Goal: Find specific page/section: Find specific page/section

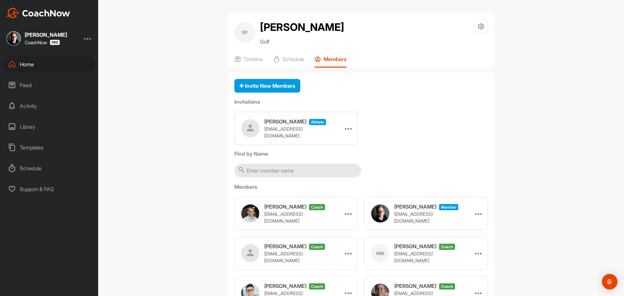
click at [32, 66] on div "Home" at bounding box center [50, 64] width 92 height 16
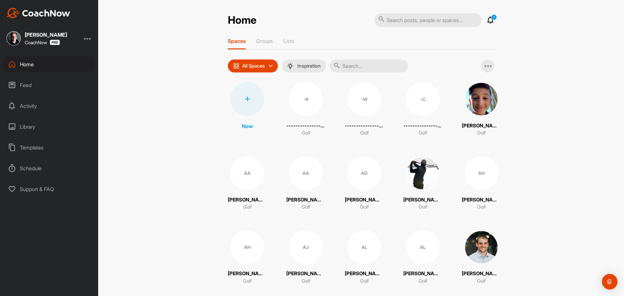
click at [407, 21] on input "text" at bounding box center [427, 20] width 107 height 14
type input "[PERSON_NAME]"
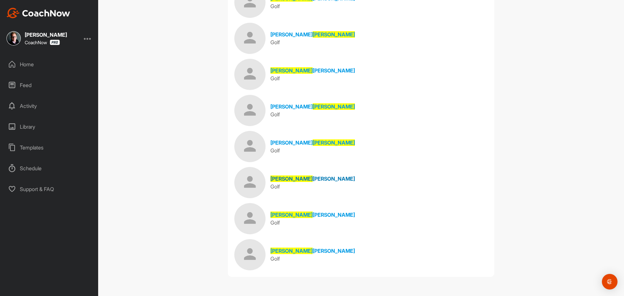
scroll to position [174, 0]
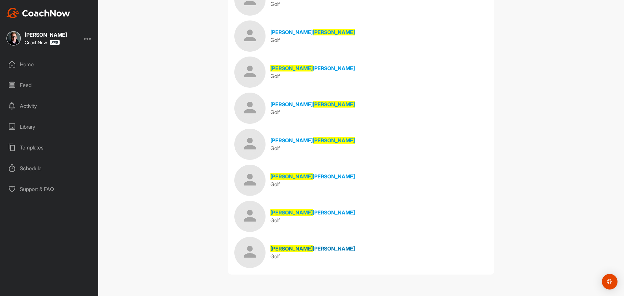
click at [313, 249] on span "[PERSON_NAME]" at bounding box center [334, 248] width 42 height 6
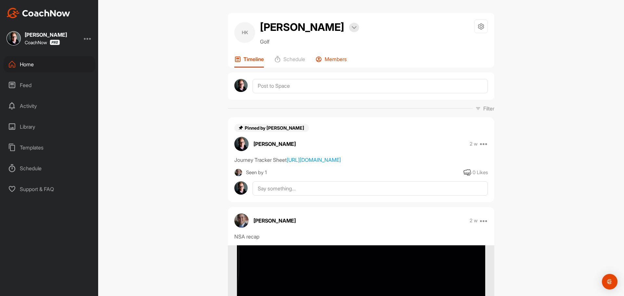
click at [328, 63] on div "Members" at bounding box center [331, 62] width 31 height 12
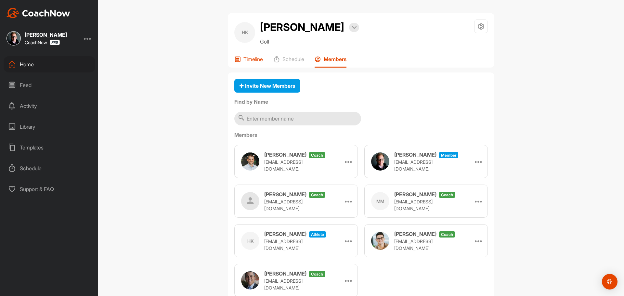
click at [245, 61] on p "Timeline" at bounding box center [252, 59] width 19 height 6
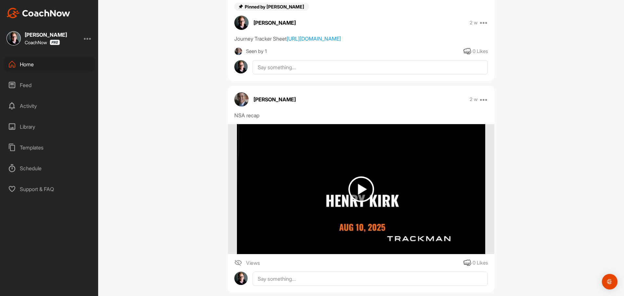
scroll to position [30, 0]
